Goal: Information Seeking & Learning: Learn about a topic

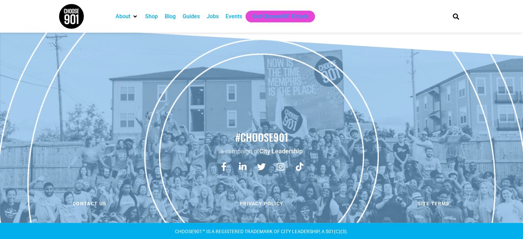
scroll to position [338, 0]
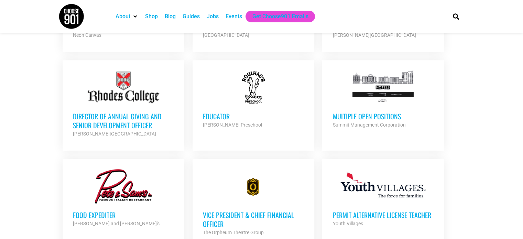
scroll to position [550, 0]
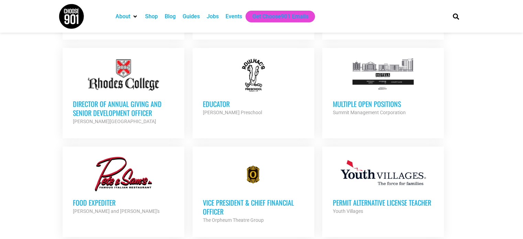
click at [208, 103] on h3 "Educator" at bounding box center [253, 103] width 101 height 9
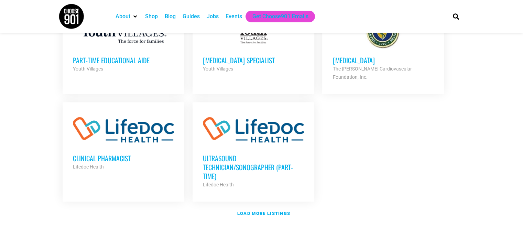
scroll to position [860, 0]
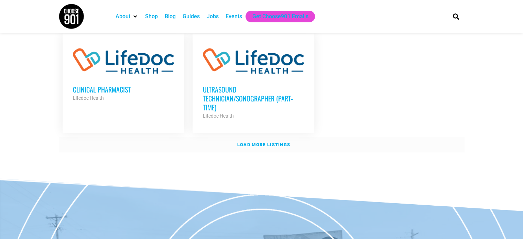
click at [269, 142] on strong "Load more listings" at bounding box center [263, 144] width 53 height 5
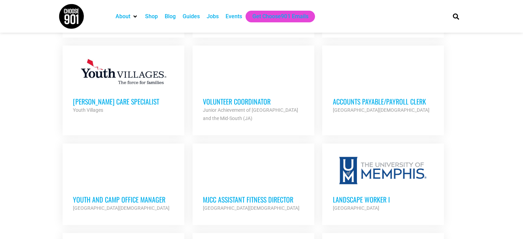
scroll to position [963, 0]
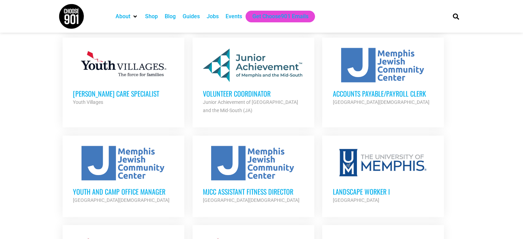
click at [393, 89] on h3 "Accounts Payable/Payroll Clerk" at bounding box center [382, 93] width 101 height 9
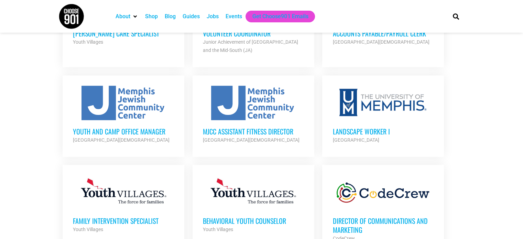
scroll to position [1031, 0]
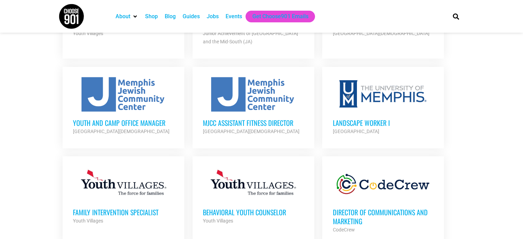
click at [99, 118] on h3 "Youth and Camp Office Manager" at bounding box center [123, 122] width 101 height 9
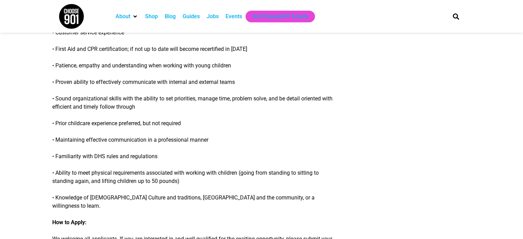
scroll to position [516, 0]
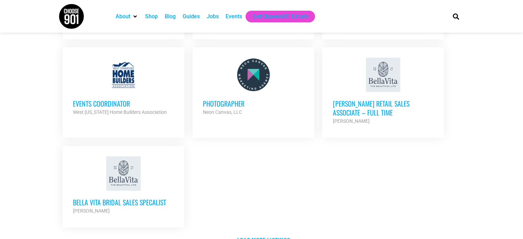
scroll to position [1478, 0]
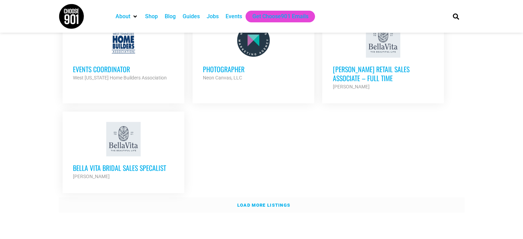
click at [267, 203] on strong "Load more listings" at bounding box center [263, 205] width 53 height 5
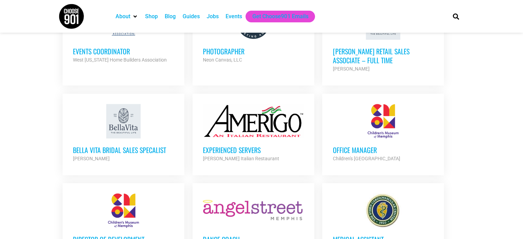
scroll to position [1513, 0]
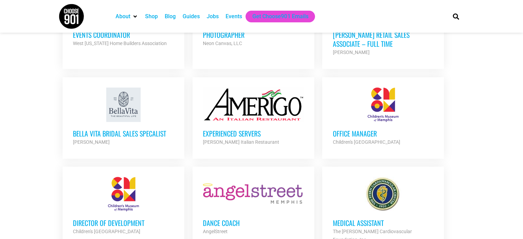
click at [368, 129] on h3 "Office Manager" at bounding box center [382, 133] width 101 height 9
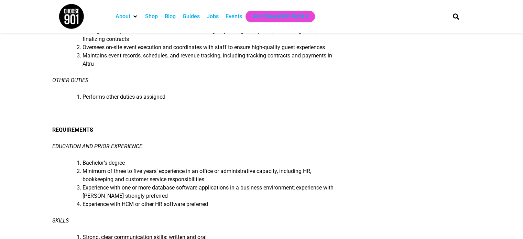
scroll to position [378, 0]
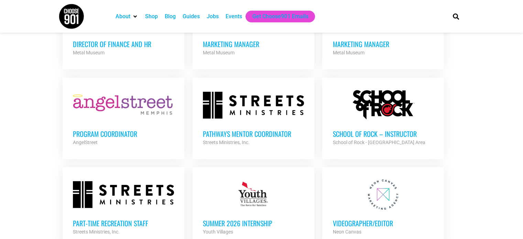
scroll to position [2029, 0]
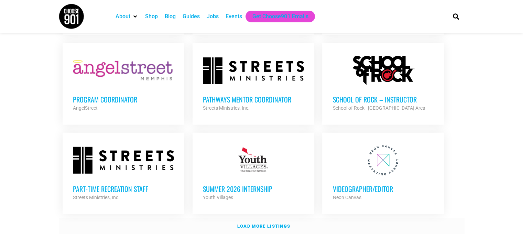
click at [256, 223] on strong "Load more listings" at bounding box center [263, 225] width 53 height 5
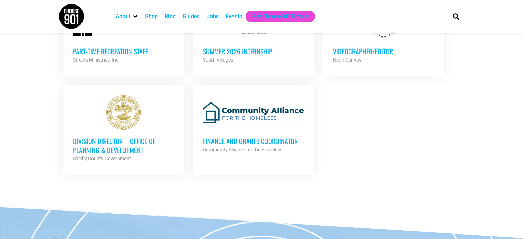
scroll to position [2200, 0]
